Goal: Information Seeking & Learning: Learn about a topic

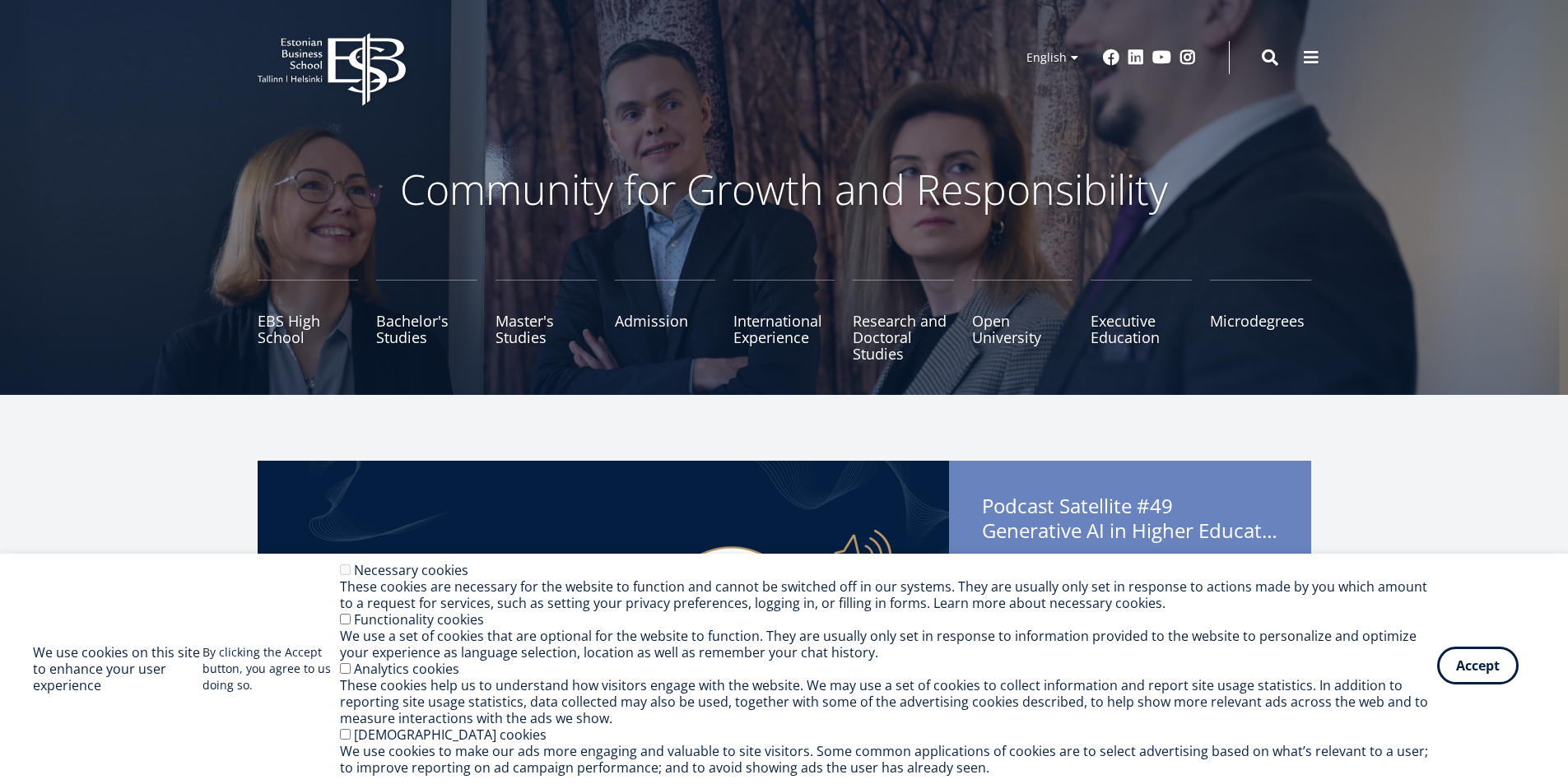
click at [1476, 671] on button "Accept" at bounding box center [1477, 665] width 81 height 38
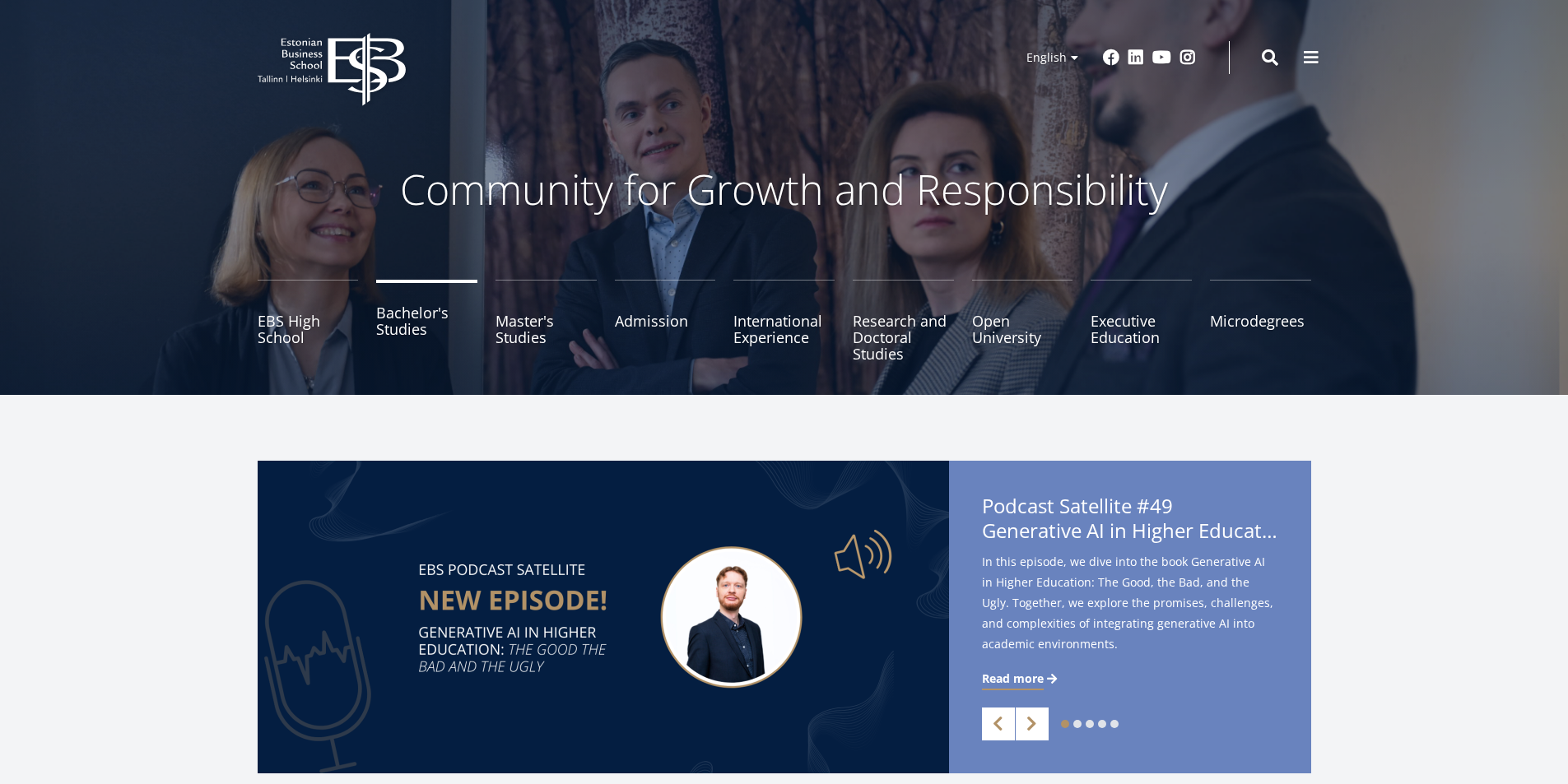
click at [426, 319] on link "Bachelor's Studies" at bounding box center [427, 321] width 102 height 82
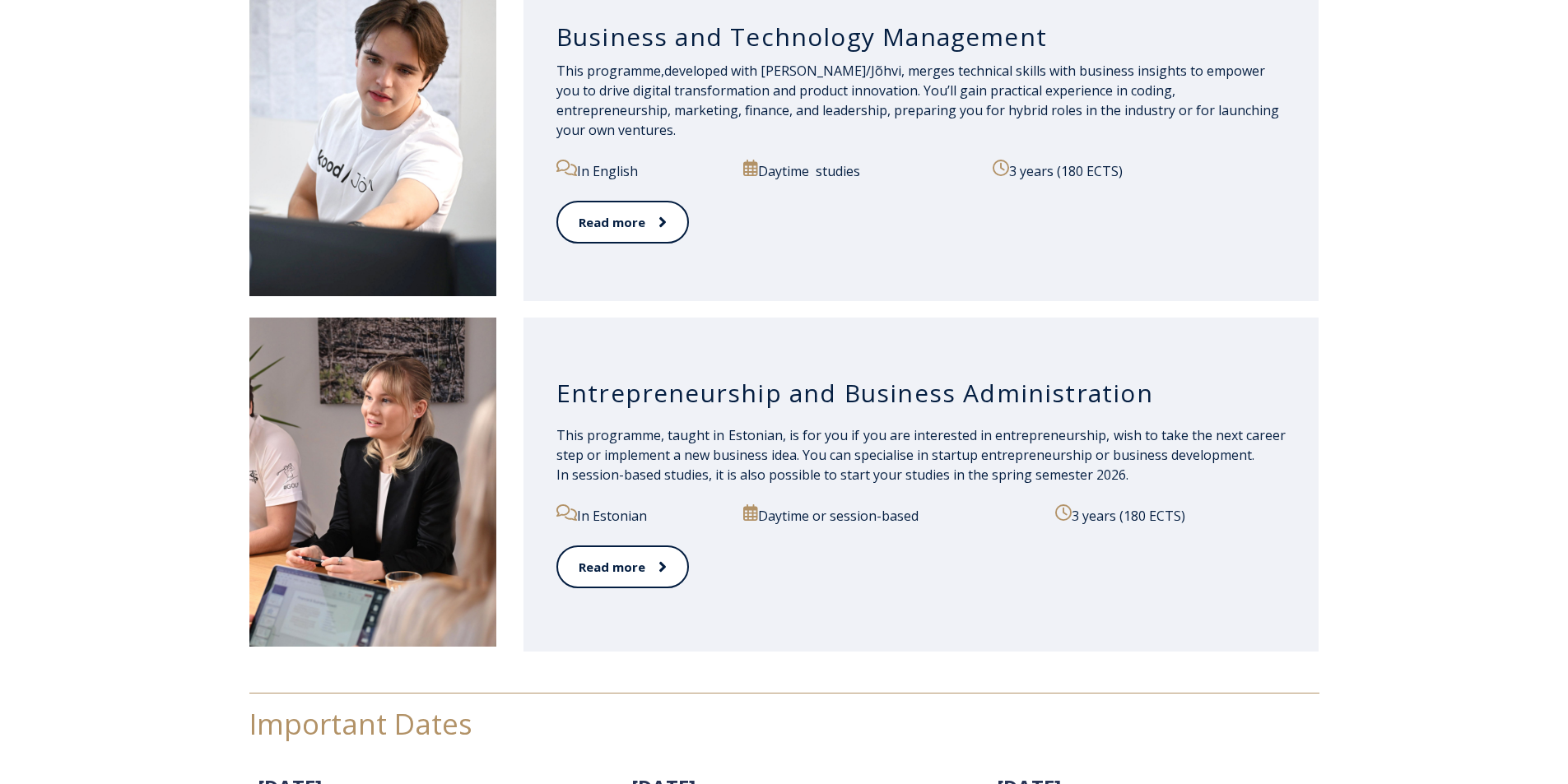
scroll to position [1562, 0]
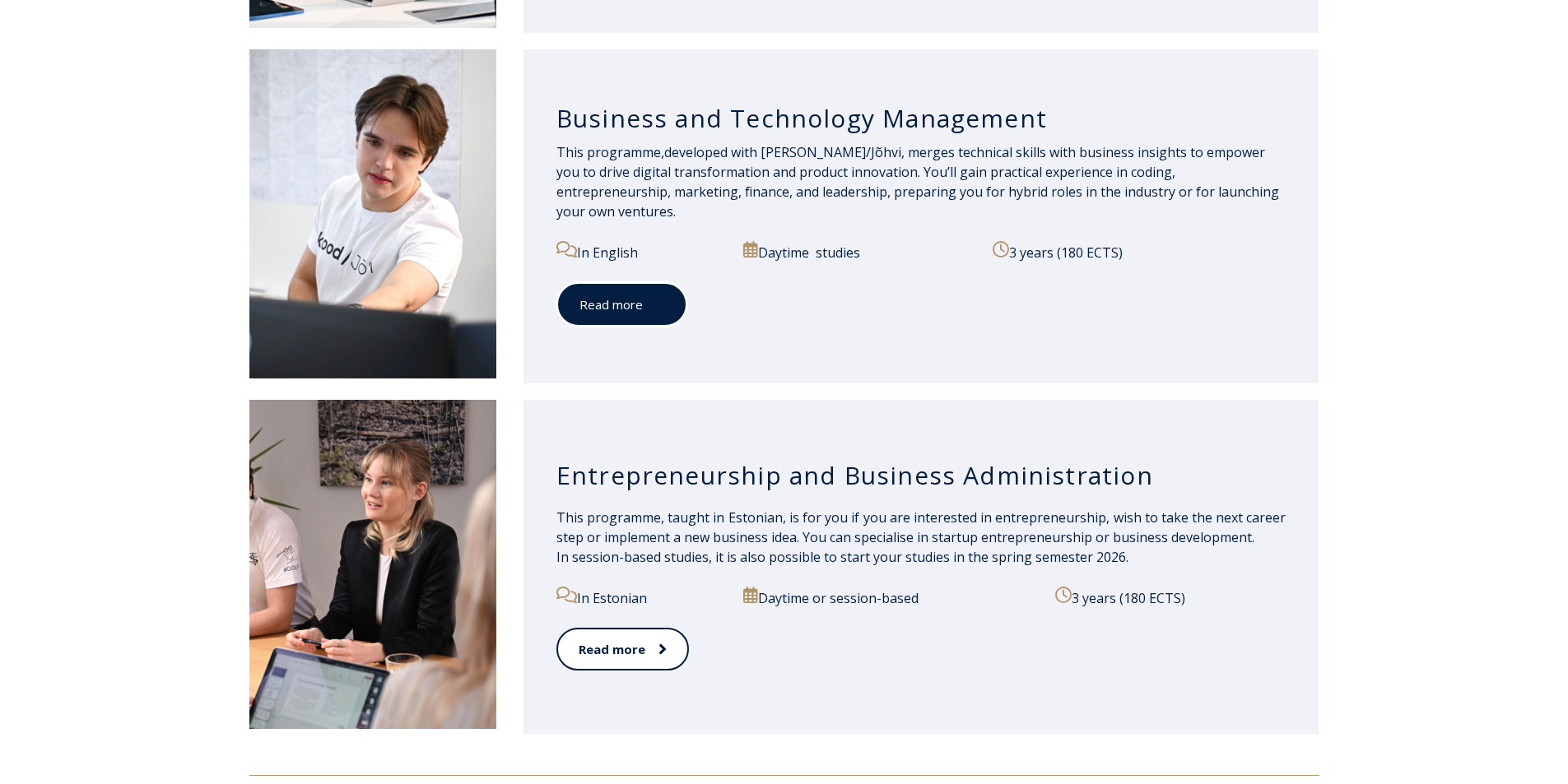
click at [658, 296] on icon at bounding box center [660, 303] width 9 height 16
